Goal: Find specific page/section: Find specific page/section

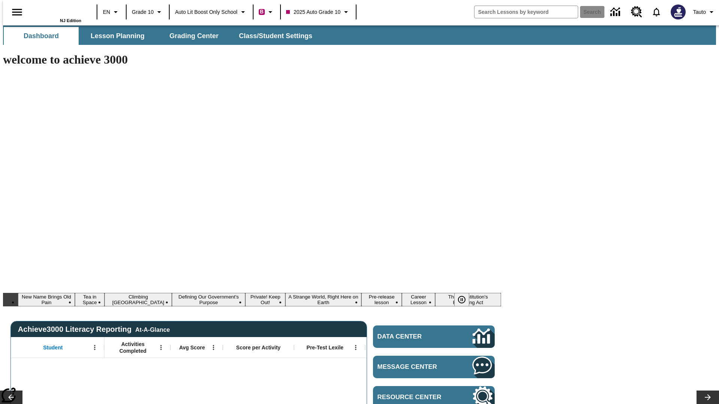
type input "-1"
click at [115, 36] on span "Lesson Planning" at bounding box center [118, 36] width 54 height 9
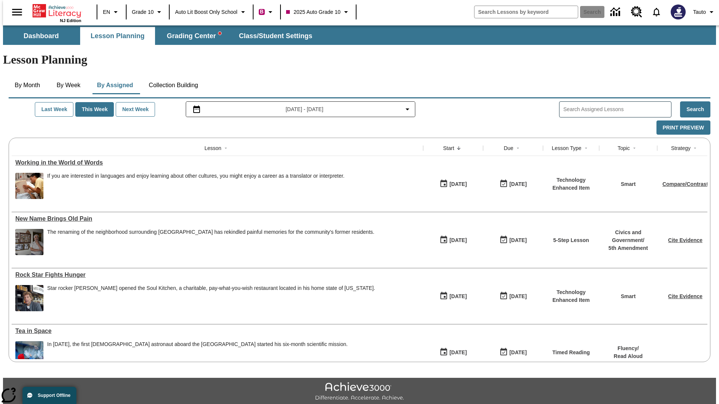
click at [173, 76] on button "Collection Building" at bounding box center [173, 85] width 61 height 18
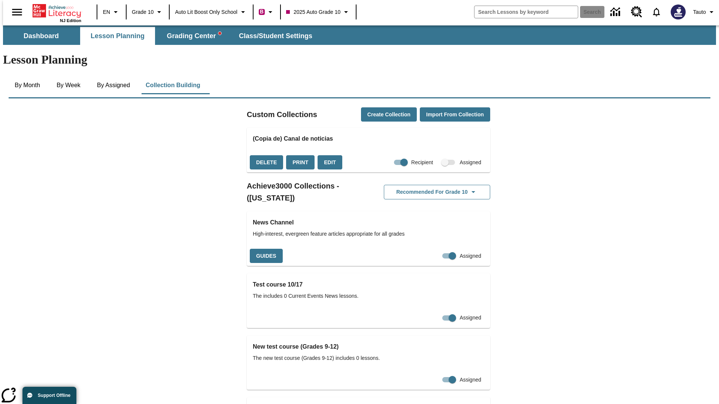
checkbox input "true"
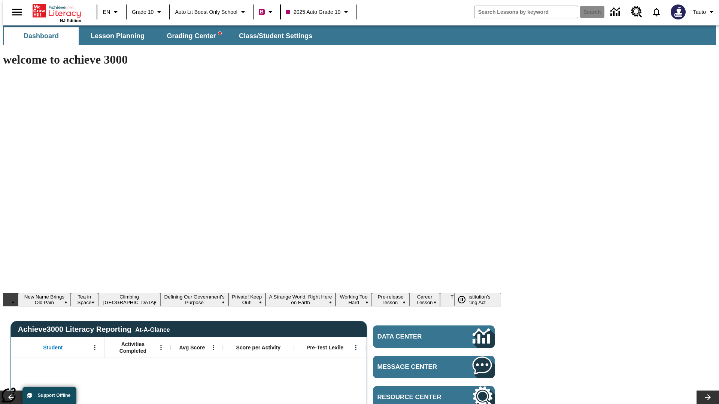
type input "-1"
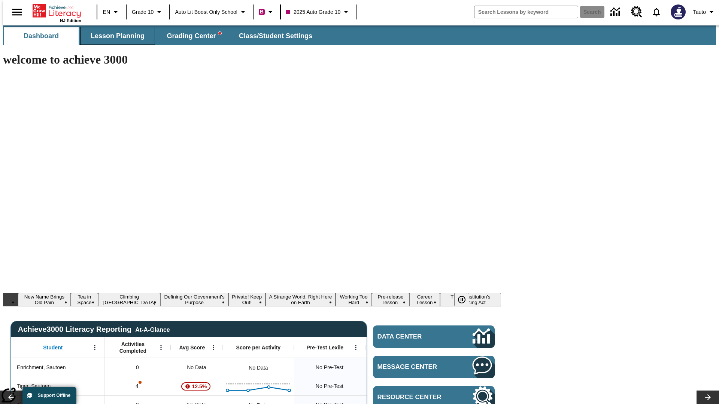
click at [115, 36] on span "Lesson Planning" at bounding box center [118, 36] width 54 height 9
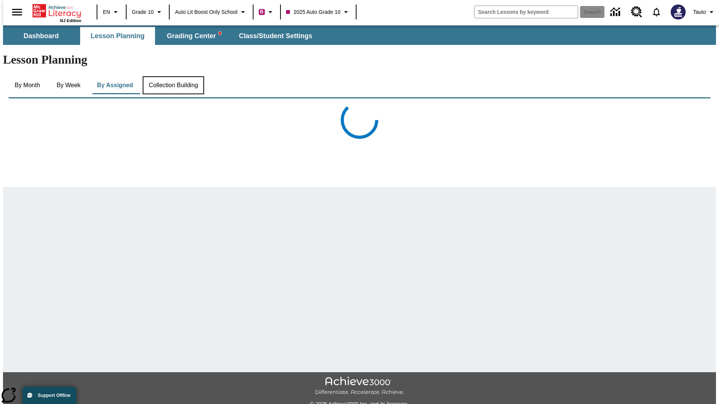
click at [173, 76] on button "Collection Building" at bounding box center [173, 85] width 61 height 18
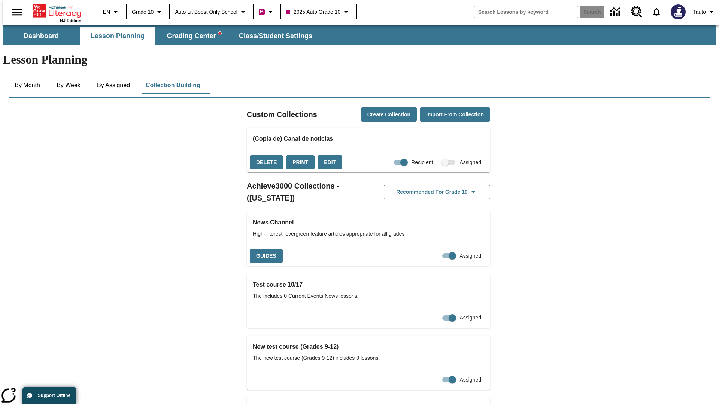
scroll to position [1453, 0]
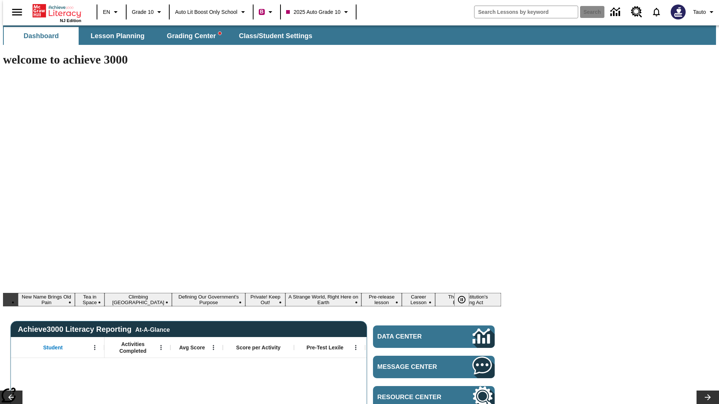
type input "-1"
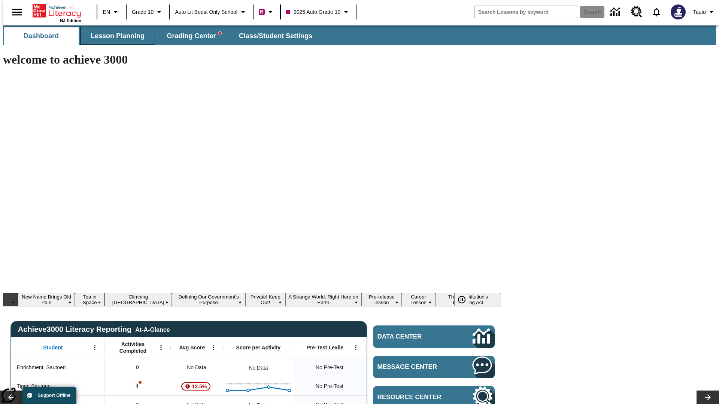
click at [115, 36] on span "Lesson Planning" at bounding box center [118, 36] width 54 height 9
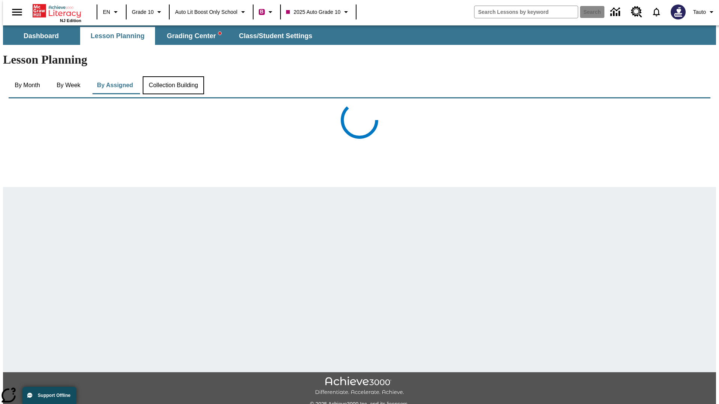
click at [173, 76] on button "Collection Building" at bounding box center [173, 85] width 61 height 18
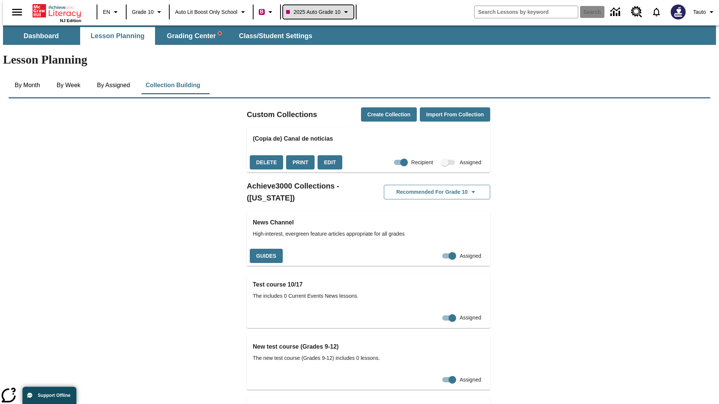
click at [319, 12] on span "2025 Auto Grade 10" at bounding box center [313, 12] width 54 height 8
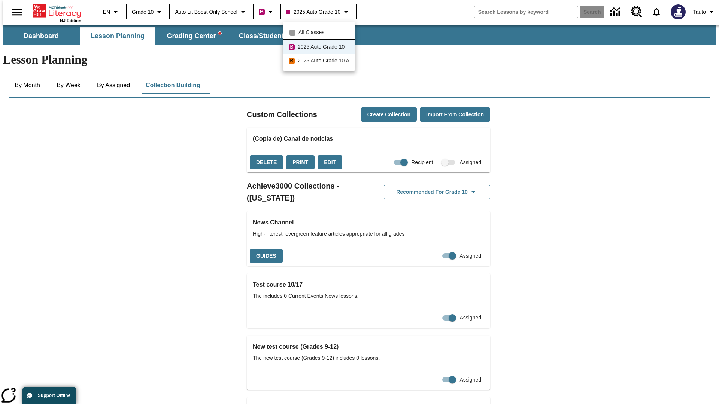
click at [320, 31] on span "All Classes" at bounding box center [311, 32] width 26 height 8
